Goal: Check status: Check status

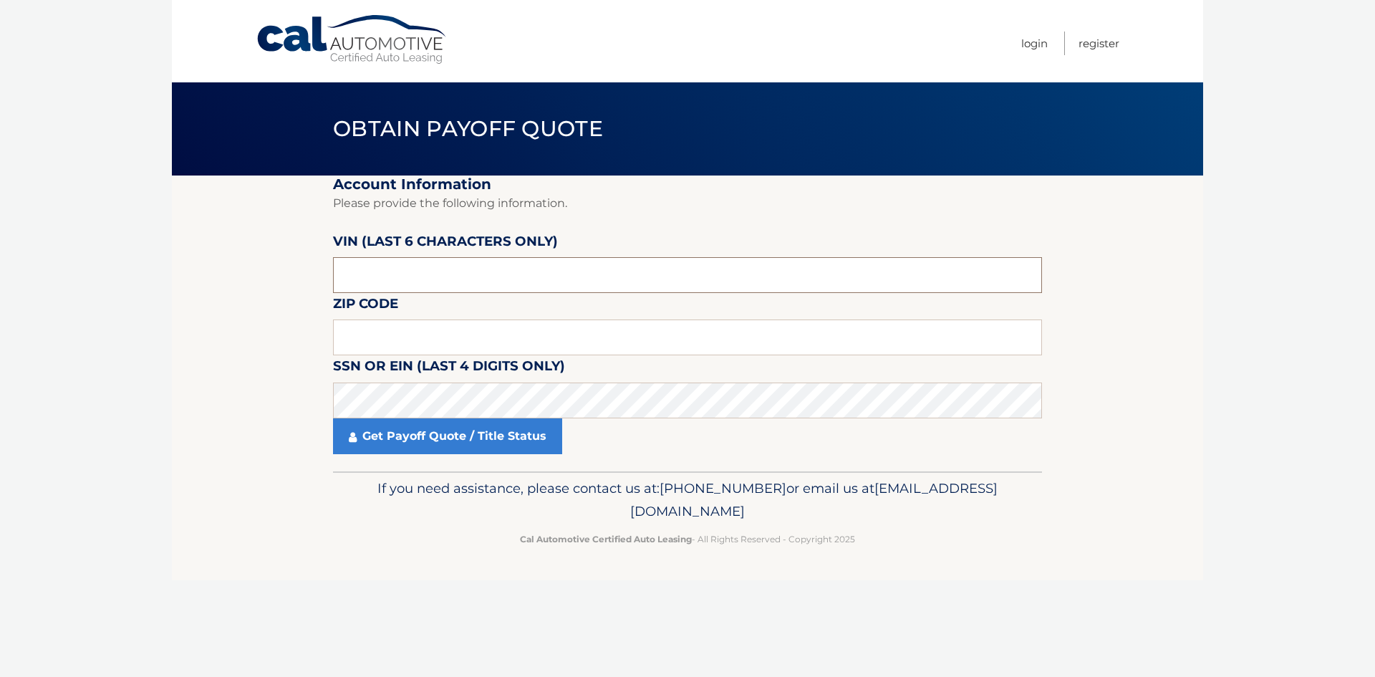
click at [484, 267] on input "text" at bounding box center [687, 275] width 709 height 36
click at [422, 350] on input "text" at bounding box center [687, 337] width 709 height 36
type input "10804"
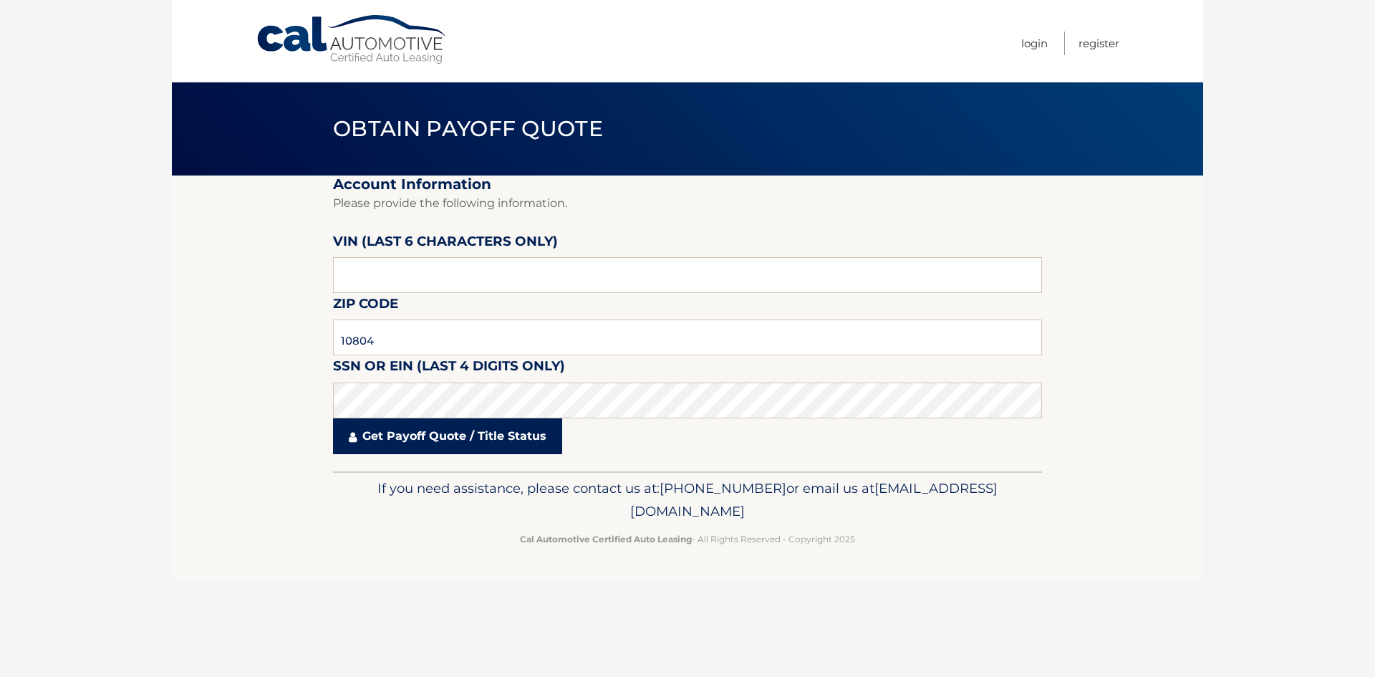
click at [444, 449] on link "Get Payoff Quote / Title Status" at bounding box center [447, 436] width 229 height 36
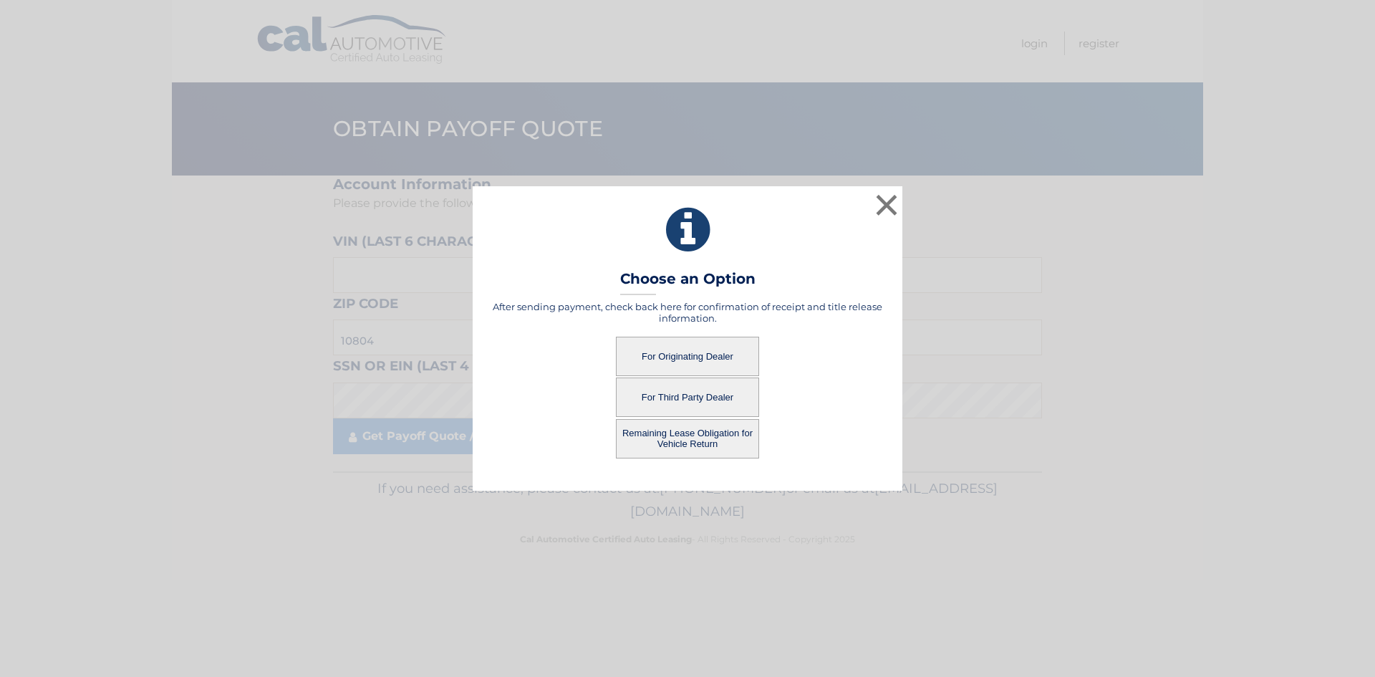
click at [672, 352] on button "For Originating Dealer" at bounding box center [687, 356] width 143 height 39
click at [698, 360] on button "For Originating Dealer" at bounding box center [687, 356] width 143 height 39
